Goal: Task Accomplishment & Management: Use online tool/utility

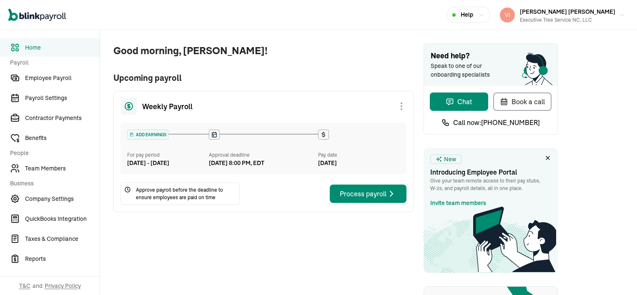
scroll to position [42, 0]
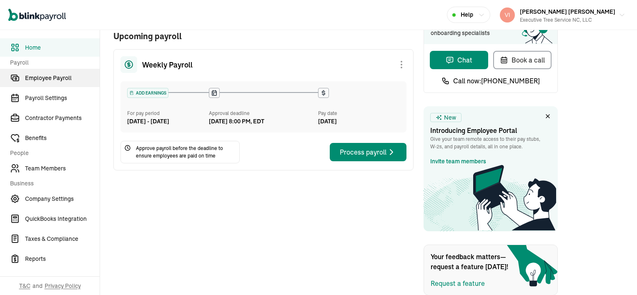
click at [75, 78] on span "Employee Payroll" at bounding box center [62, 78] width 75 height 9
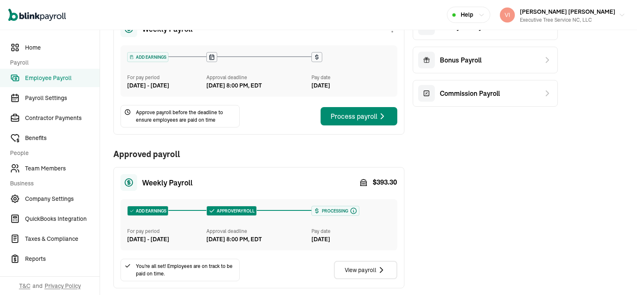
scroll to position [167, 0]
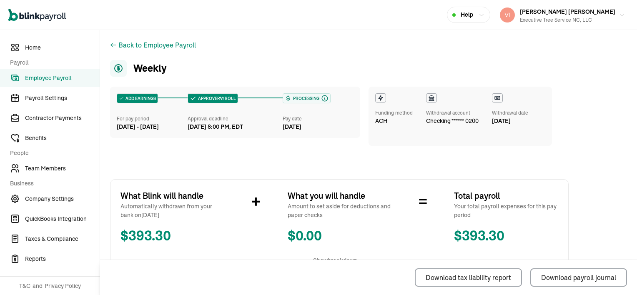
click at [111, 44] on icon at bounding box center [113, 45] width 5 height 4
click at [111, 44] on icon at bounding box center [113, 45] width 7 height 7
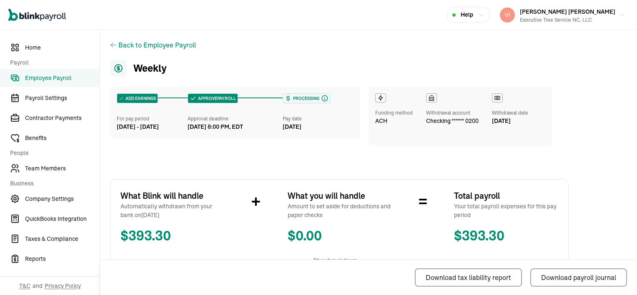
click at [111, 44] on icon at bounding box center [113, 45] width 7 height 7
click at [115, 42] on icon at bounding box center [113, 45] width 7 height 7
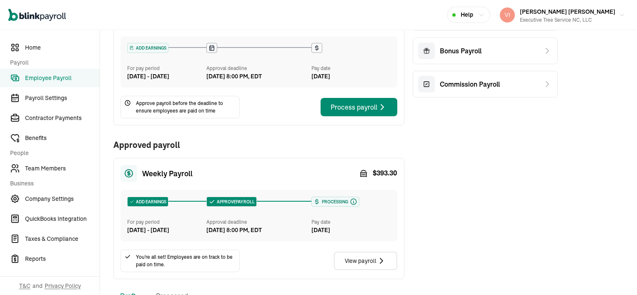
scroll to position [83, 0]
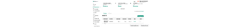
scroll to position [192, 0]
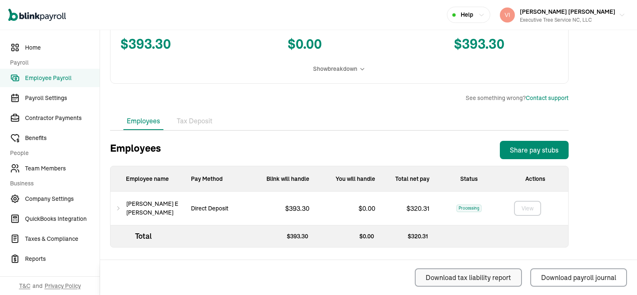
click at [504, 278] on div "Download tax liability report" at bounding box center [467, 277] width 85 height 10
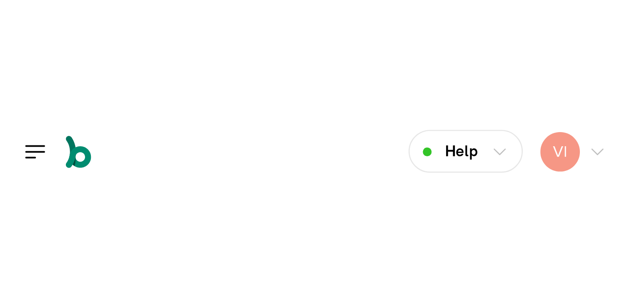
scroll to position [192, 0]
